Goal: Find specific fact: Find specific fact

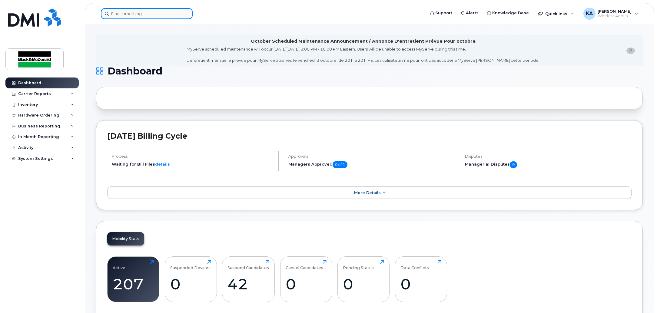
click at [140, 11] on input at bounding box center [147, 13] width 92 height 11
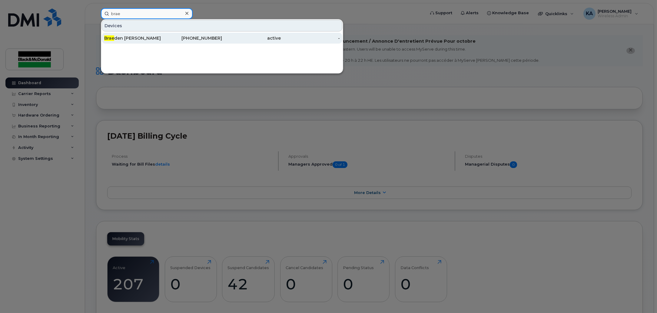
type input "brae"
click at [126, 41] on div "Brae den Thiel" at bounding box center [133, 38] width 59 height 6
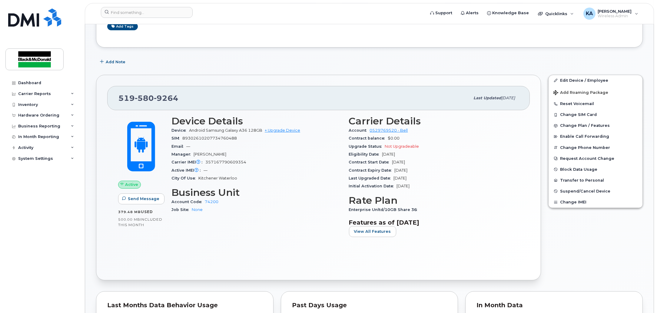
scroll to position [113, 0]
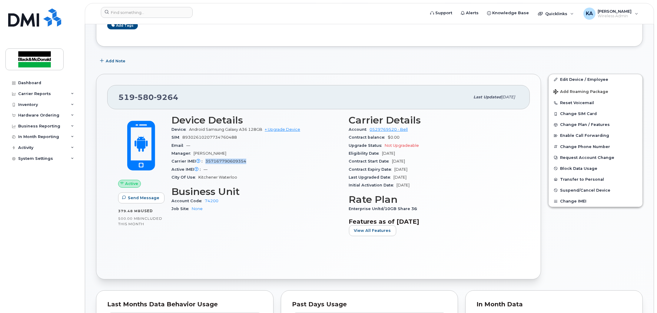
drag, startPoint x: 246, startPoint y: 164, endPoint x: 205, endPoint y: 160, distance: 41.1
click at [205, 160] on div "Carrier IMEI Carrier IMEI is reported during the last billing cycle or change o…" at bounding box center [256, 162] width 170 height 8
copy span "357167790609354"
drag, startPoint x: 179, startPoint y: 99, endPoint x: 114, endPoint y: 99, distance: 64.2
click at [112, 99] on div "[PHONE_NUMBER] Last updated [DATE]" at bounding box center [318, 97] width 423 height 24
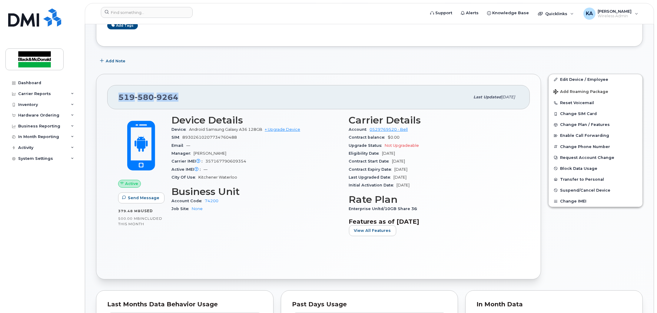
copy span "[PHONE_NUMBER]"
drag, startPoint x: 243, startPoint y: 138, endPoint x: 172, endPoint y: 136, distance: 71.5
click at [172, 136] on div "SIM [TECHNICAL_ID]" at bounding box center [256, 138] width 170 height 8
copy div "SIM [TECHNICAL_ID]"
